Goal: Information Seeking & Learning: Check status

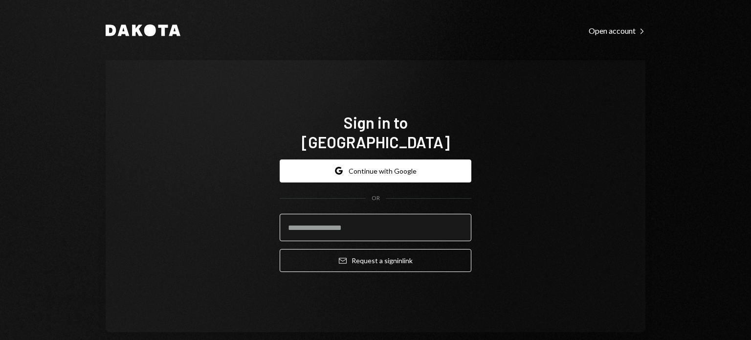
click at [302, 218] on input "email" at bounding box center [375, 227] width 192 height 27
type input "**********"
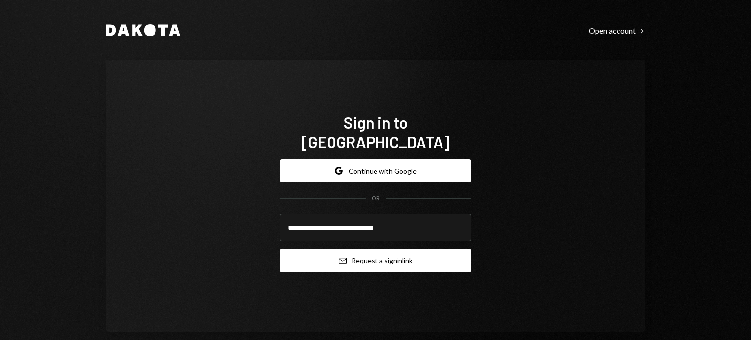
click at [296, 260] on button "Email Request a sign in link" at bounding box center [375, 260] width 192 height 23
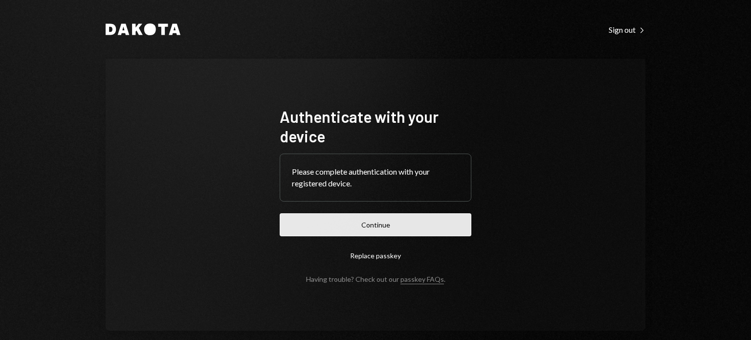
click at [420, 216] on button "Continue" at bounding box center [375, 224] width 192 height 23
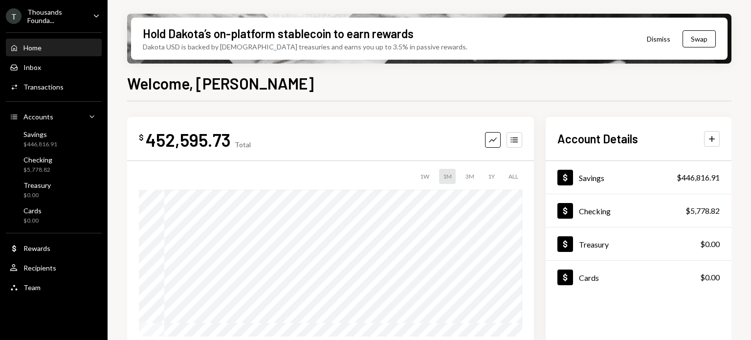
click at [82, 13] on div "Thousands Founda..." at bounding box center [56, 16] width 58 height 17
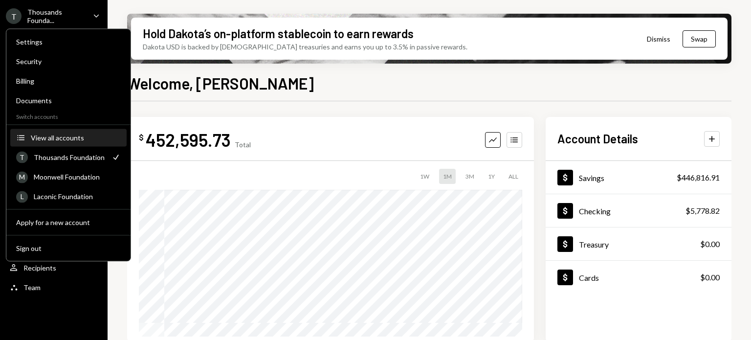
click at [91, 133] on div "View all accounts" at bounding box center [76, 137] width 90 height 8
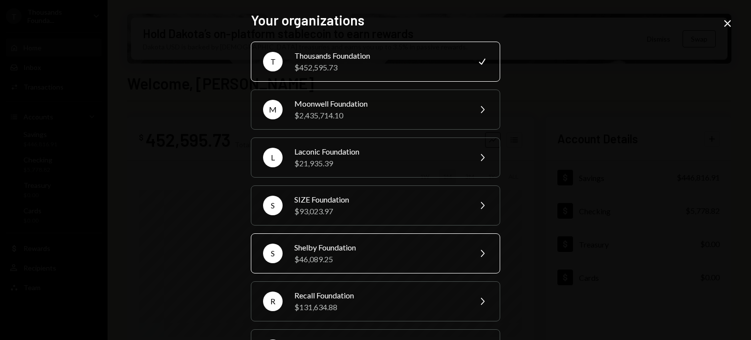
click at [420, 246] on div "Shelby Foundation" at bounding box center [379, 247] width 170 height 12
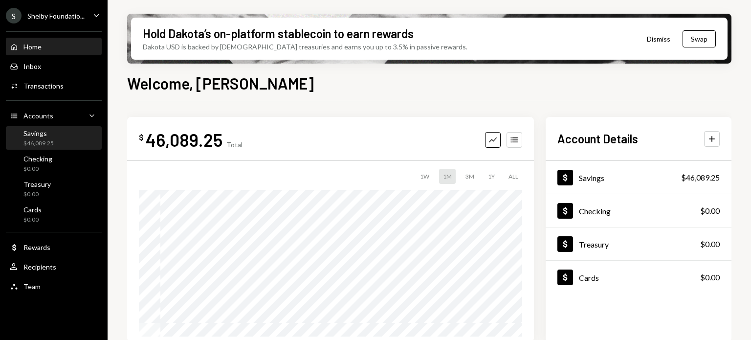
click at [57, 136] on div "Savings $46,089.25" at bounding box center [54, 138] width 88 height 19
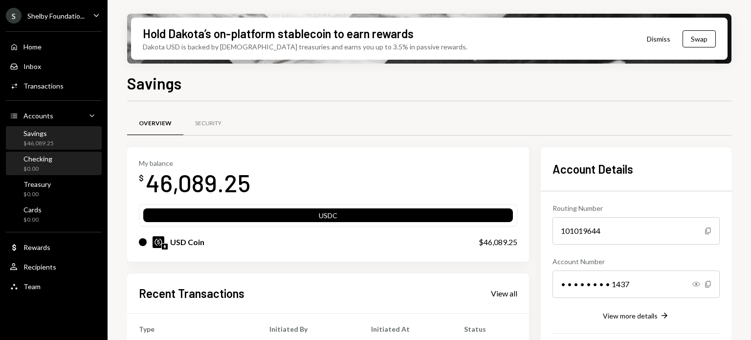
click at [65, 163] on div "Checking $0.00" at bounding box center [54, 163] width 88 height 19
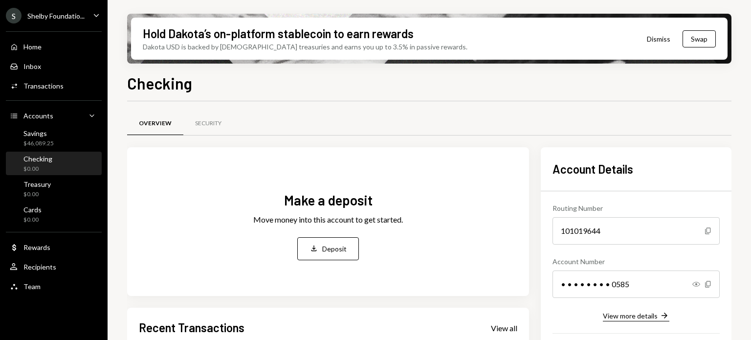
click at [631, 315] on div "View more details" at bounding box center [629, 315] width 55 height 8
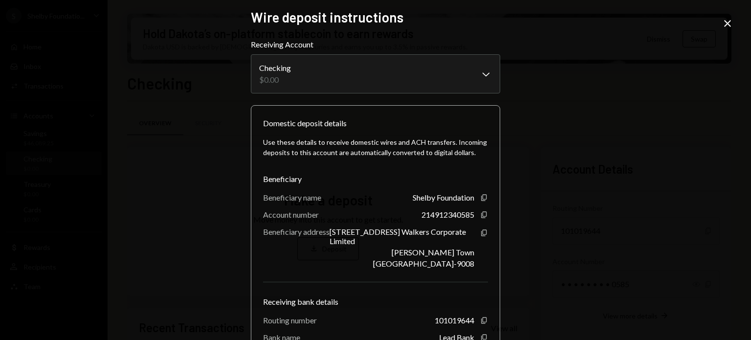
scroll to position [1, 0]
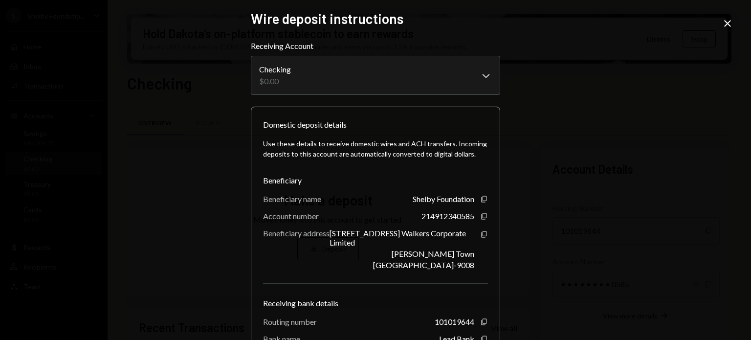
click at [730, 21] on icon "Close" at bounding box center [727, 24] width 12 height 12
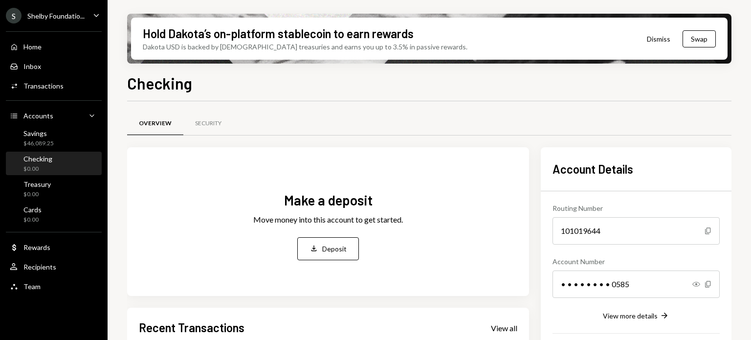
drag, startPoint x: 750, startPoint y: 129, endPoint x: 750, endPoint y: 154, distance: 24.9
click at [750, 154] on div "Hold Dakota’s on-platform stablecoin to earn rewards Dakota USD is backed by U.…" at bounding box center [428, 170] width 643 height 340
click at [212, 132] on div "Security" at bounding box center [208, 123] width 50 height 23
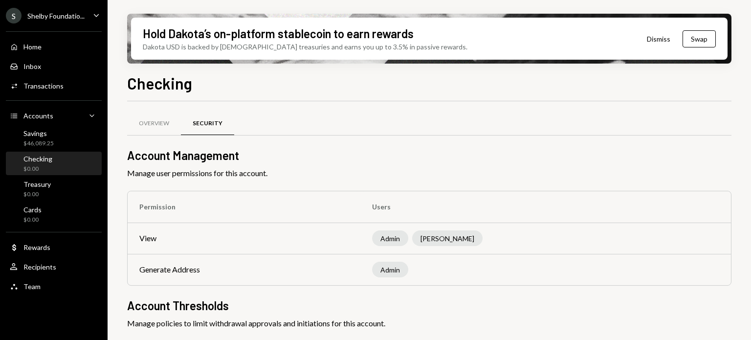
click at [379, 137] on div "Overview Security" at bounding box center [429, 129] width 604 height 36
click at [154, 124] on div "Overview" at bounding box center [154, 123] width 30 height 8
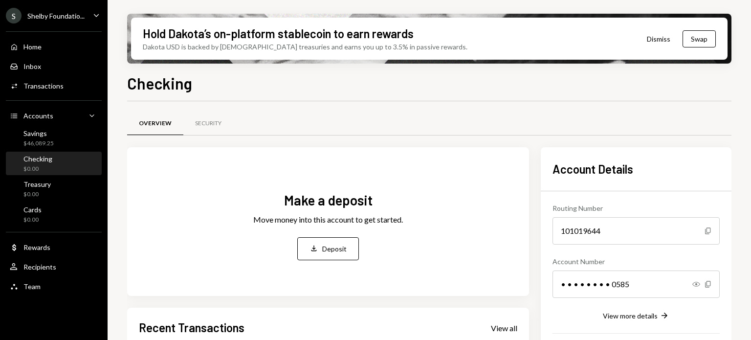
click at [33, 162] on div "Checking" at bounding box center [37, 158] width 29 height 8
click at [660, 314] on icon "Right Arrow" at bounding box center [664, 315] width 10 height 10
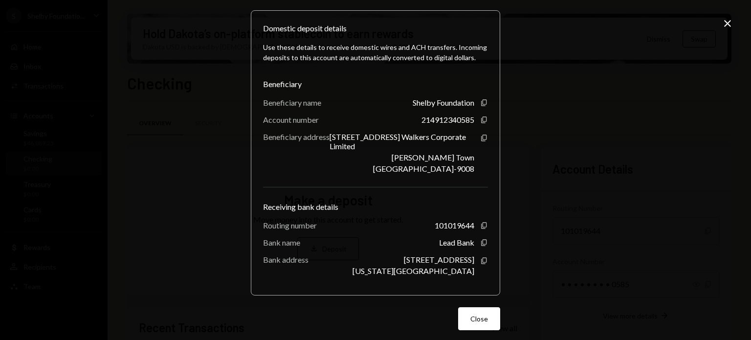
scroll to position [104, 0]
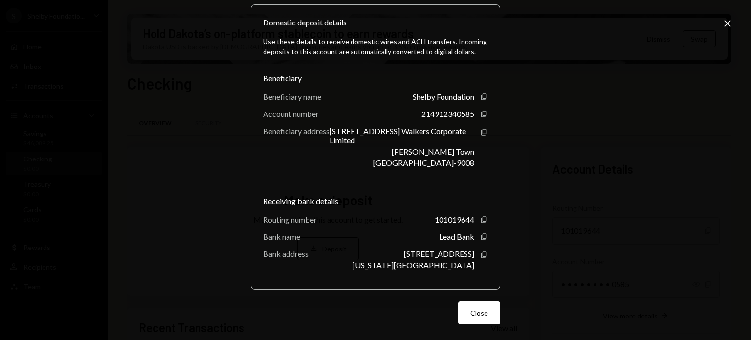
click at [731, 27] on icon "Close" at bounding box center [727, 24] width 12 height 12
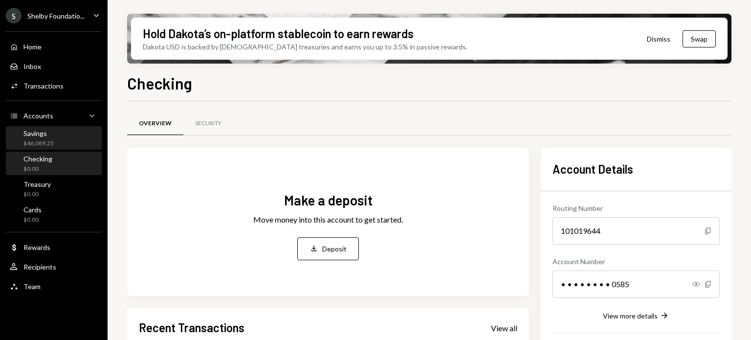
click at [27, 136] on div "Savings" at bounding box center [38, 133] width 30 height 8
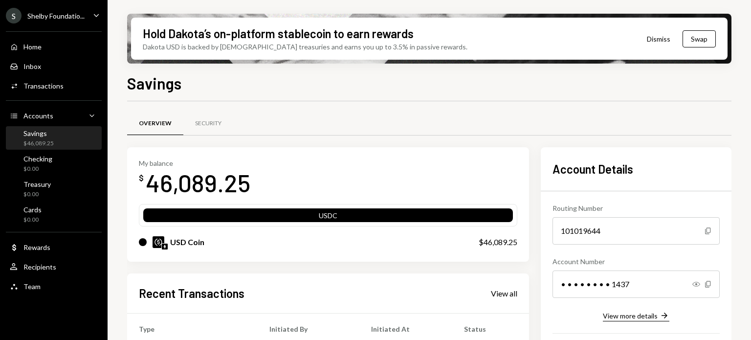
click at [626, 316] on div "View more details" at bounding box center [629, 315] width 55 height 8
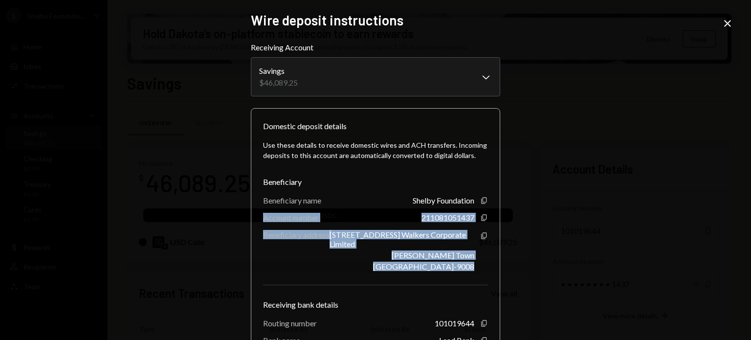
click at [750, 234] on div "**********" at bounding box center [375, 170] width 751 height 340
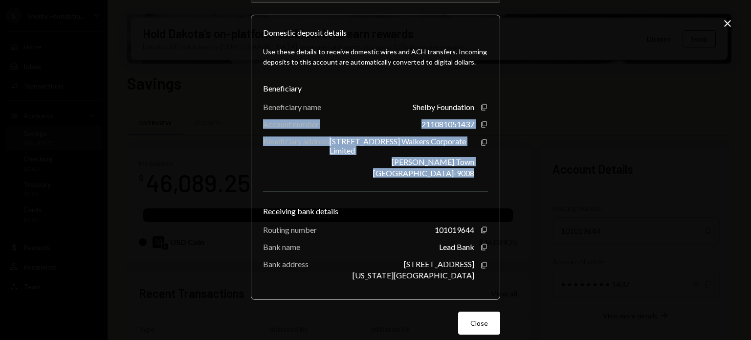
scroll to position [96, 0]
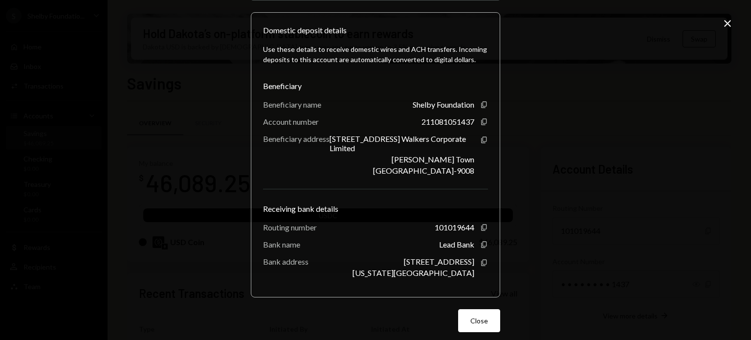
click at [727, 20] on icon "Close" at bounding box center [727, 24] width 12 height 12
